Goal: Check status: Check status

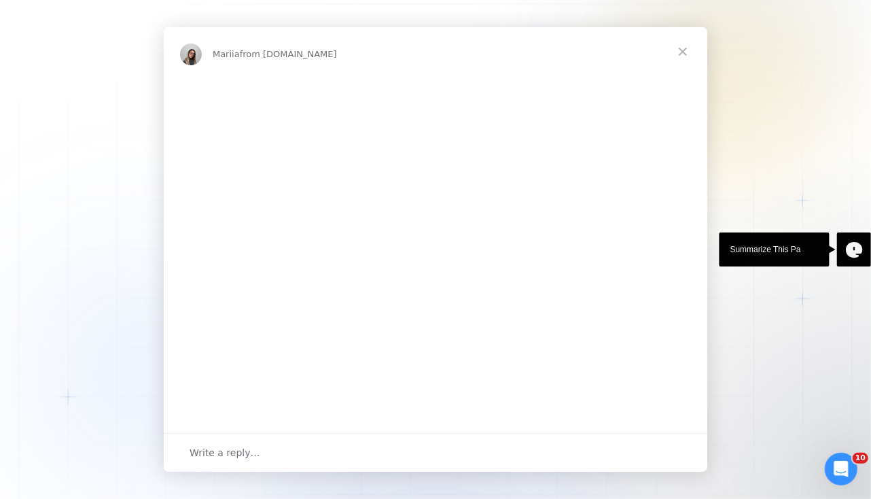
drag, startPoint x: 346, startPoint y: 319, endPoint x: 268, endPoint y: 313, distance: 79.0
click at [268, 313] on img "Intercom messenger" at bounding box center [435, 230] width 543 height 307
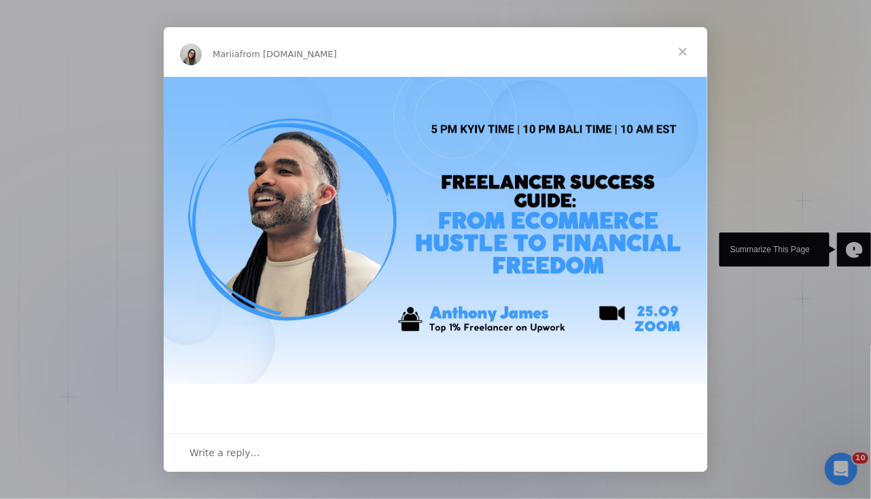
click at [683, 57] on span "Close" at bounding box center [682, 51] width 49 height 49
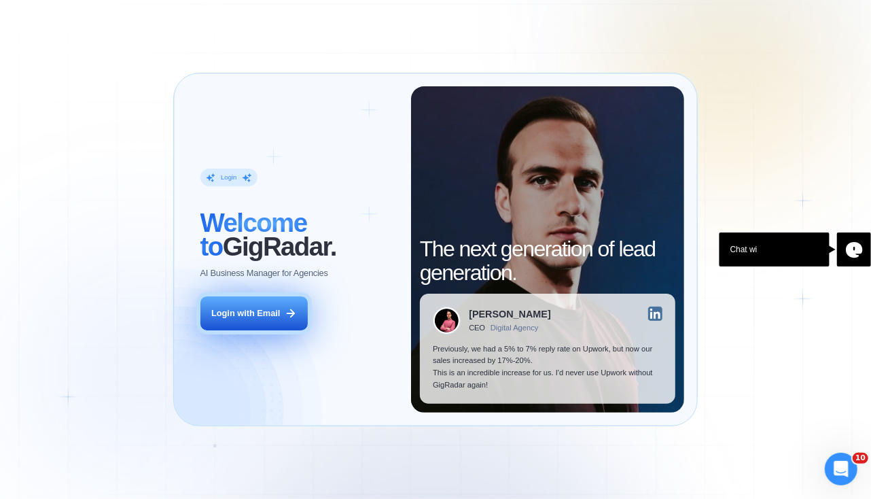
click at [246, 320] on button "Login with Email" at bounding box center [254, 313] width 108 height 34
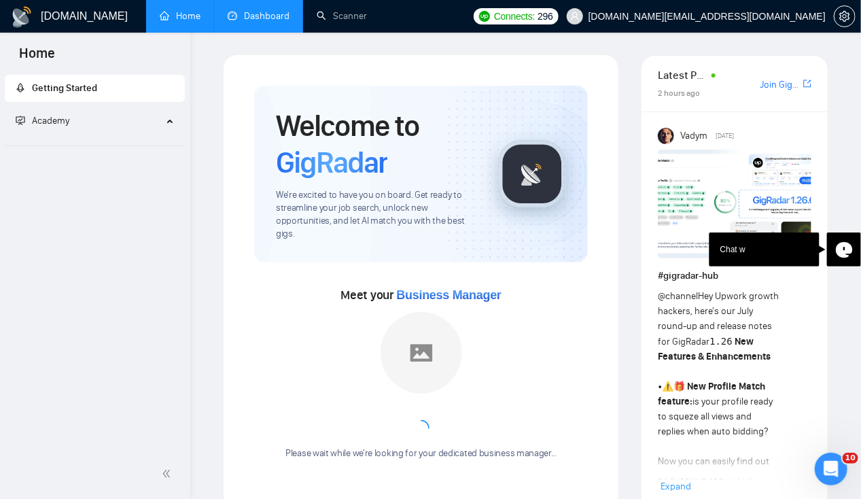
click at [258, 20] on link "Dashboard" at bounding box center [259, 16] width 62 height 12
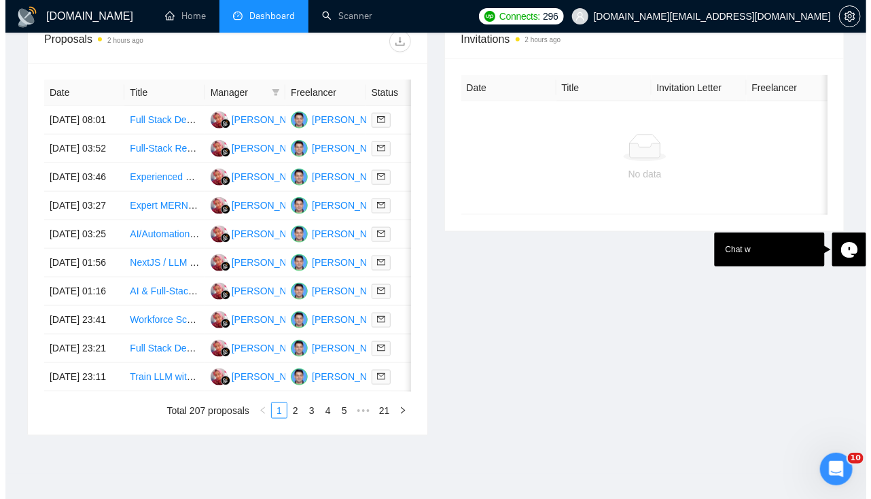
scroll to position [546, 0]
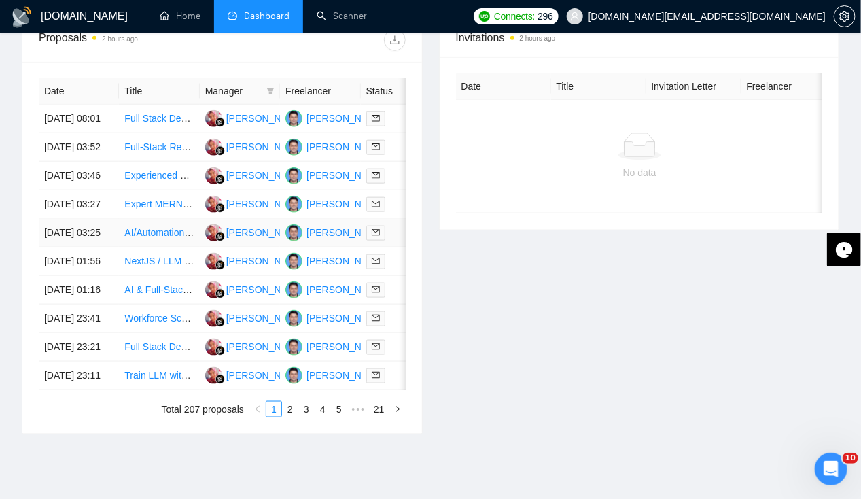
click at [71, 247] on td "[DATE] 03:25" at bounding box center [79, 233] width 80 height 29
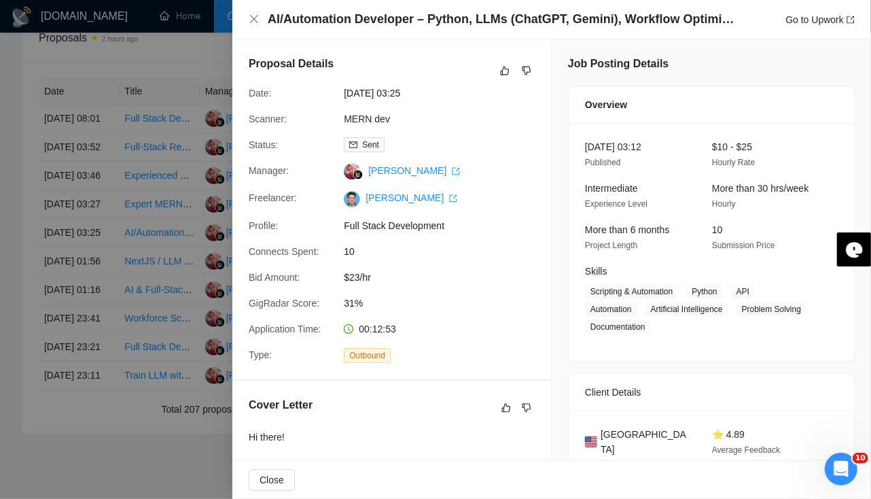
click at [52, 231] on div at bounding box center [435, 249] width 871 height 499
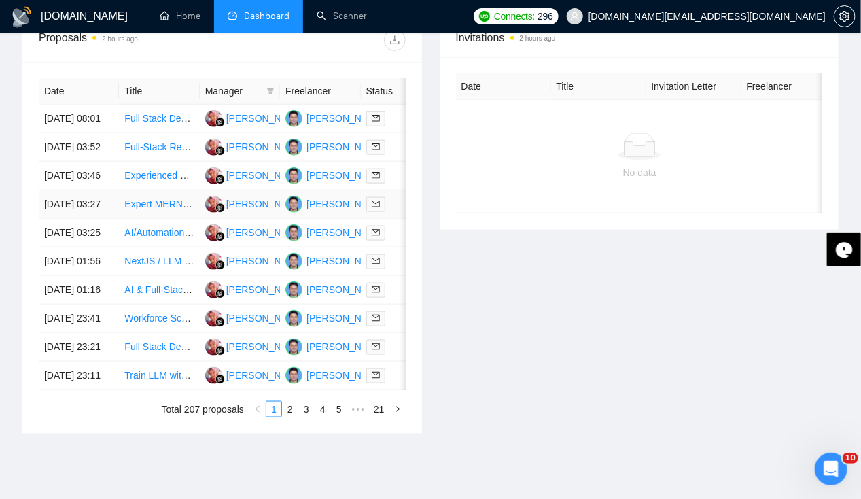
click at [65, 219] on td "23 Sep, 2025 03:27" at bounding box center [79, 204] width 80 height 29
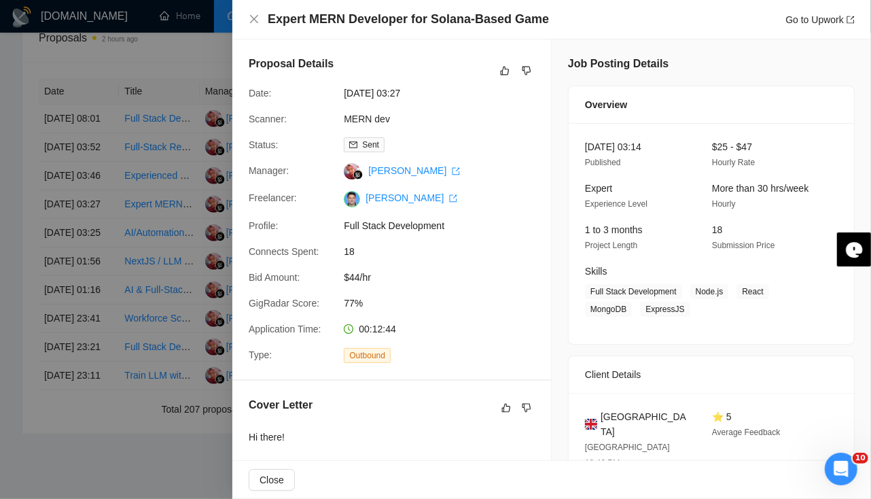
click at [58, 180] on div at bounding box center [435, 249] width 871 height 499
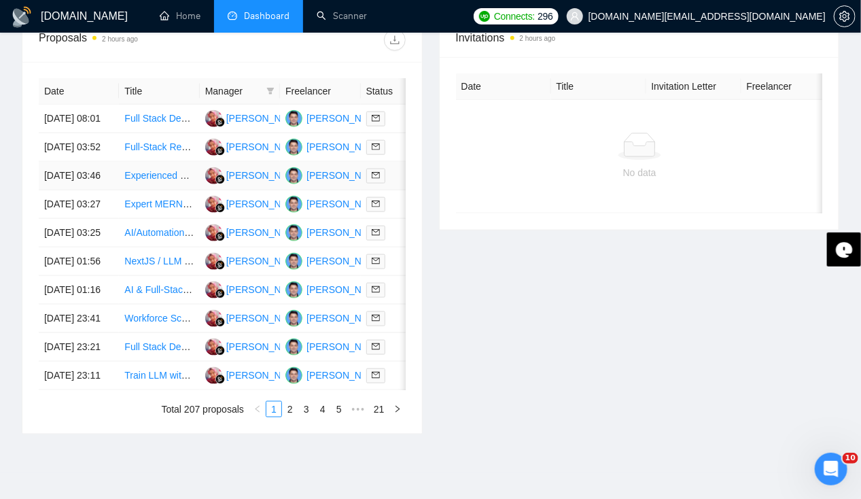
click at [58, 180] on td "23 Sep, 2025 03:46" at bounding box center [79, 176] width 80 height 29
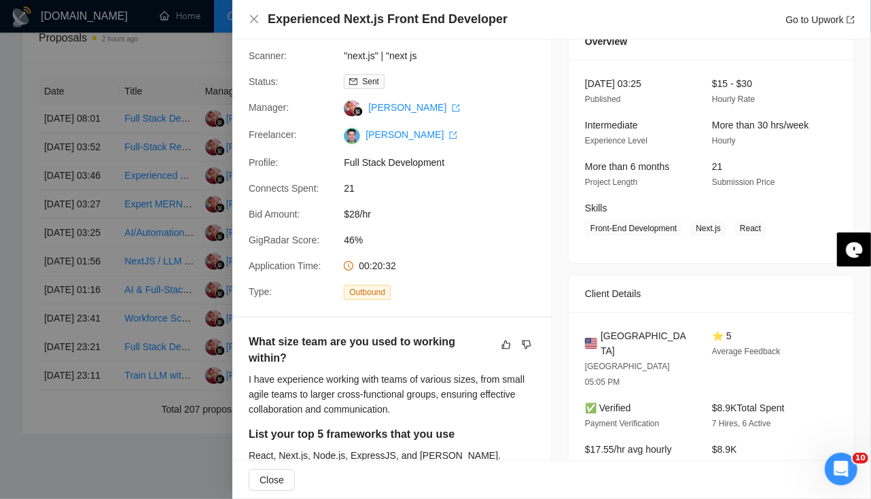
scroll to position [61, 0]
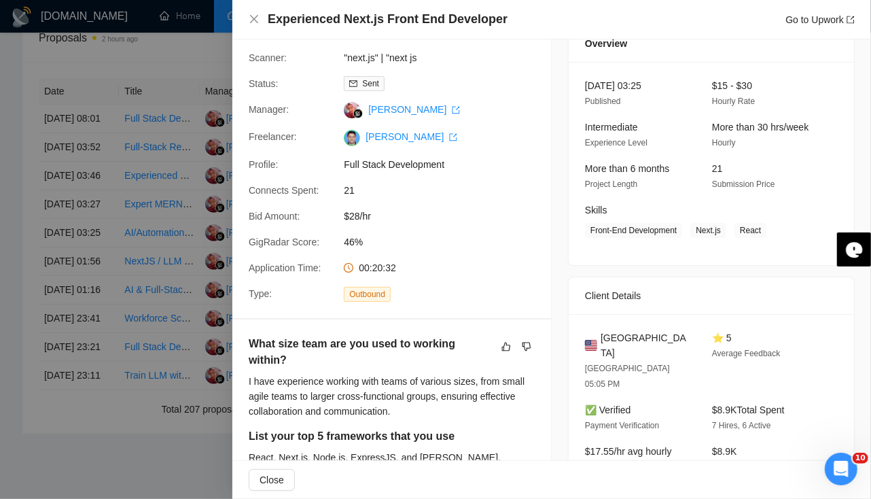
click at [67, 185] on div at bounding box center [435, 249] width 871 height 499
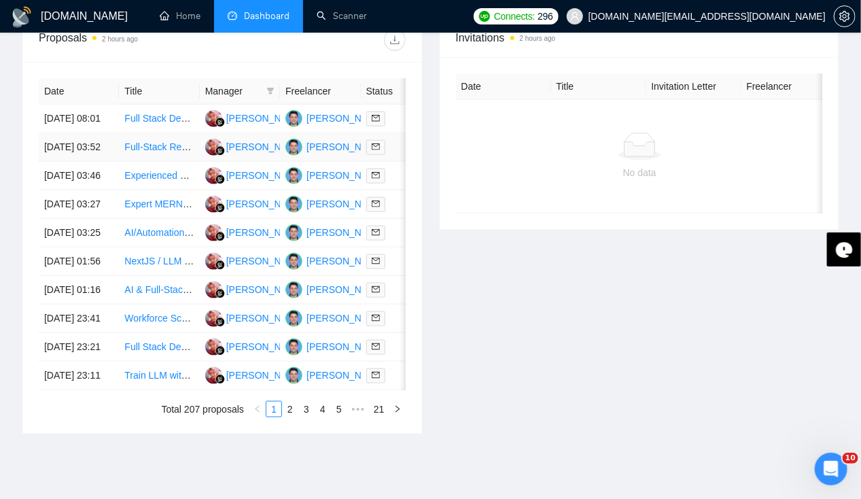
click at [67, 144] on td "23 Sep, 2025 03:52" at bounding box center [79, 147] width 80 height 29
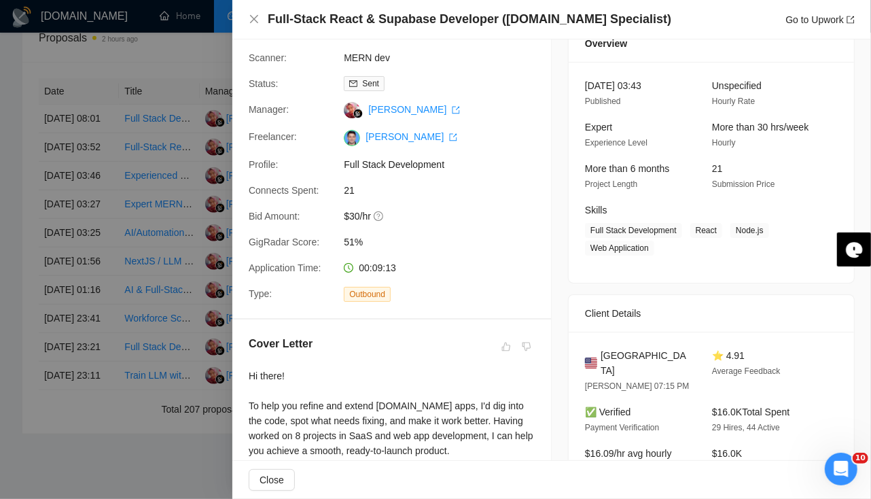
scroll to position [0, 0]
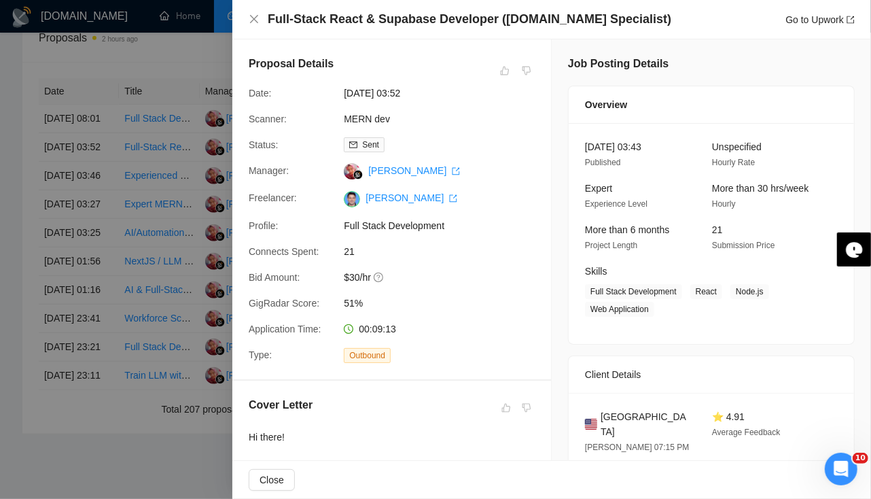
click at [62, 113] on div at bounding box center [435, 249] width 871 height 499
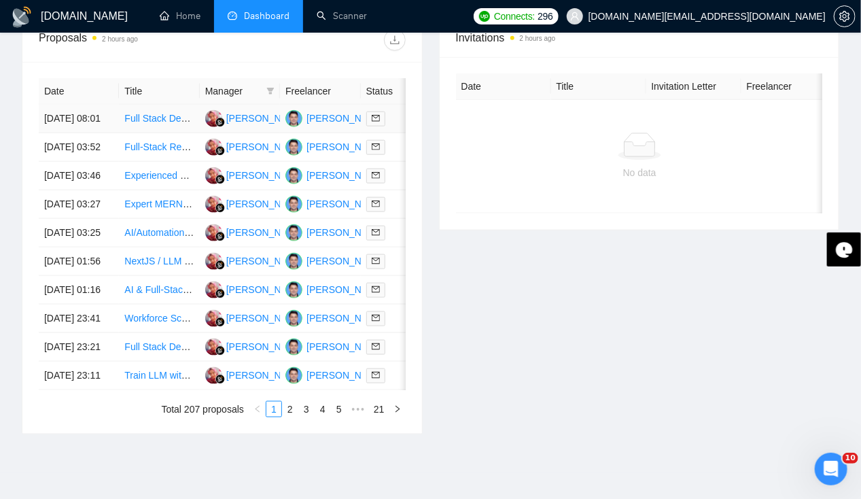
click at [62, 113] on td "23 Sep, 2025 08:01" at bounding box center [79, 119] width 80 height 29
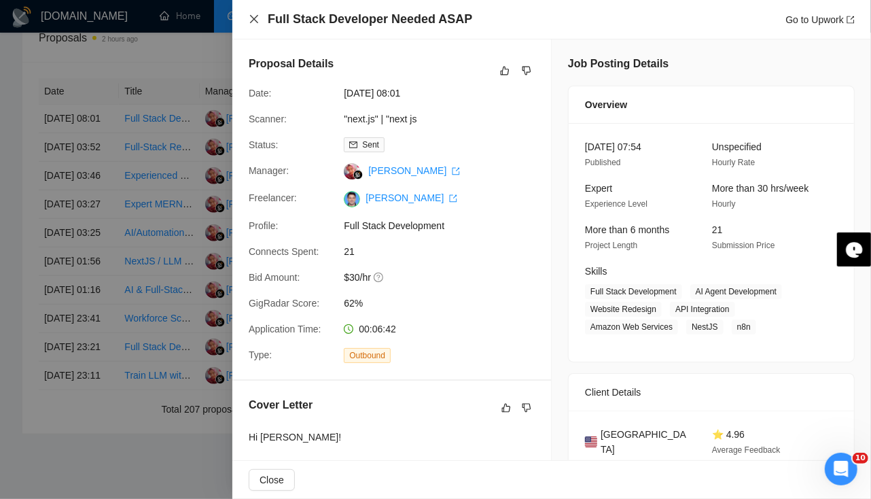
click at [257, 23] on icon "close" at bounding box center [254, 19] width 8 height 8
